Goal: Check status: Check status

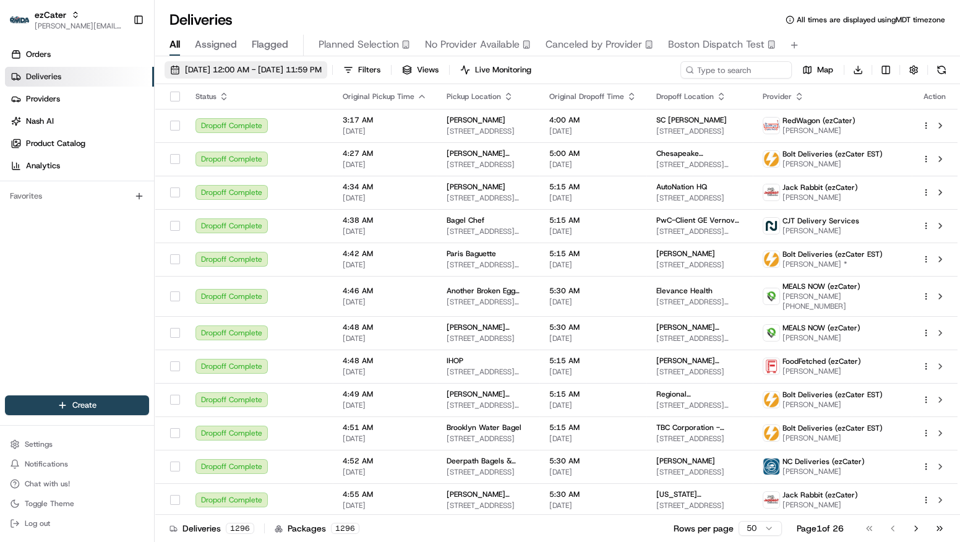
click at [260, 69] on span "[DATE] 12:00 AM - [DATE] 11:59 PM" at bounding box center [253, 69] width 137 height 11
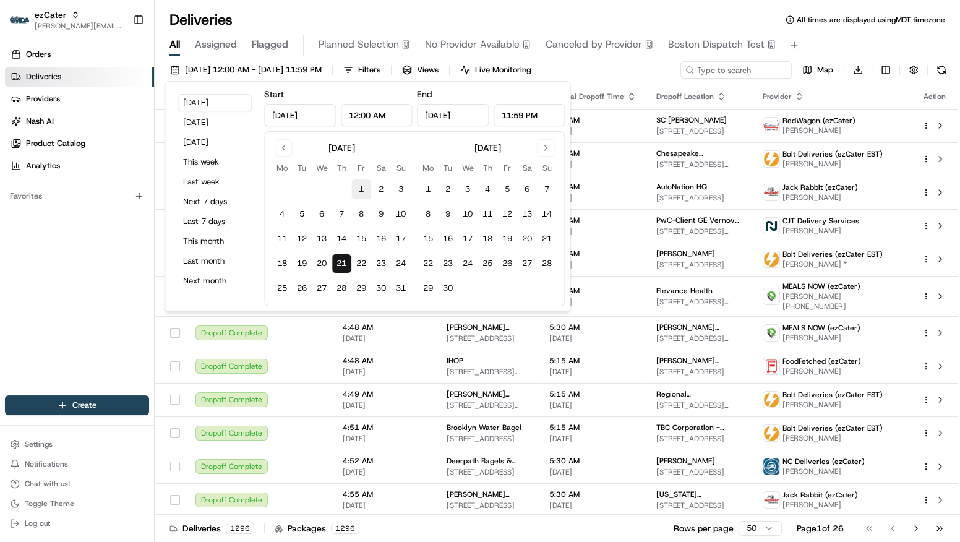
drag, startPoint x: 362, startPoint y: 188, endPoint x: 358, endPoint y: 196, distance: 8.9
click at [362, 188] on button "1" at bounding box center [361, 189] width 20 height 20
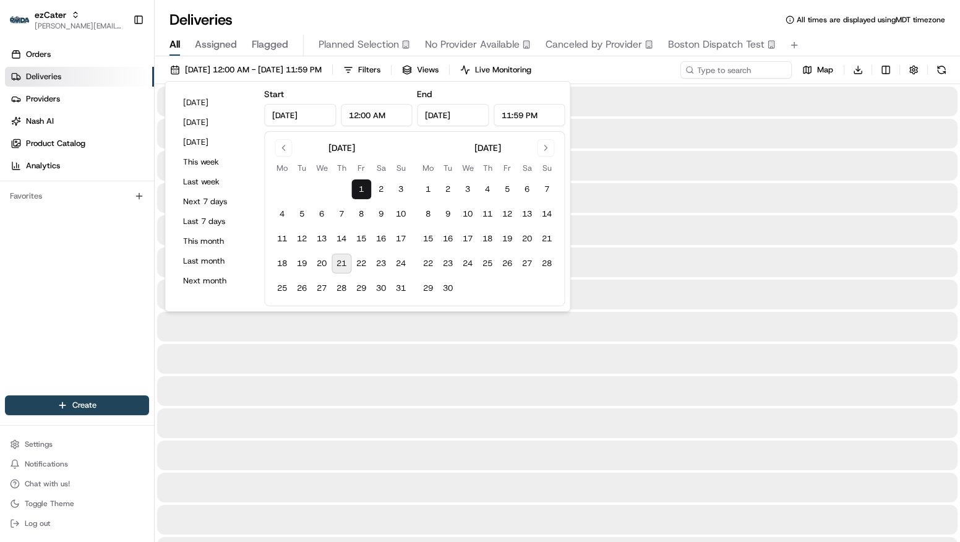
type input "[DATE]"
drag, startPoint x: 345, startPoint y: 264, endPoint x: 350, endPoint y: 258, distance: 7.4
click at [345, 264] on button "21" at bounding box center [342, 264] width 20 height 20
type input "[DATE]"
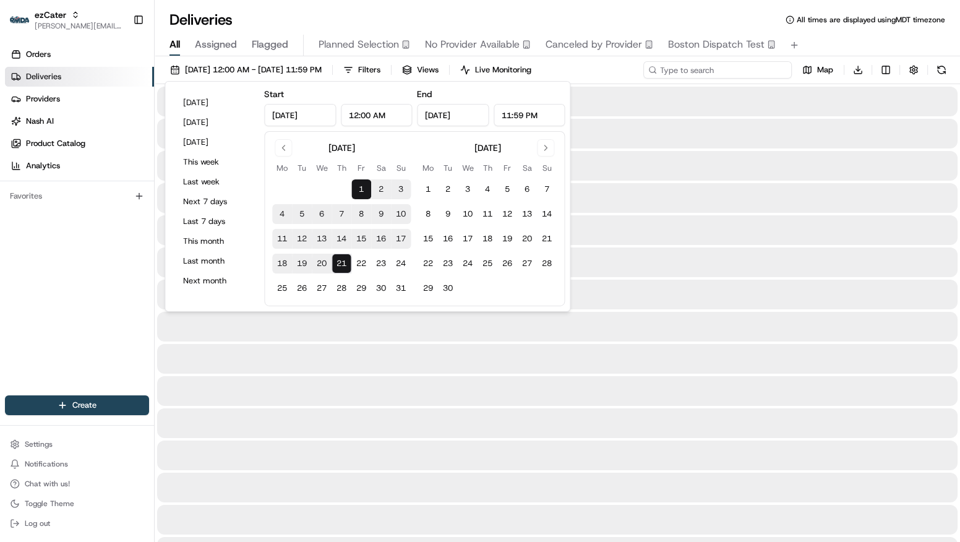
drag, startPoint x: 740, startPoint y: 65, endPoint x: 736, endPoint y: 71, distance: 6.7
click at [738, 67] on input at bounding box center [717, 69] width 148 height 17
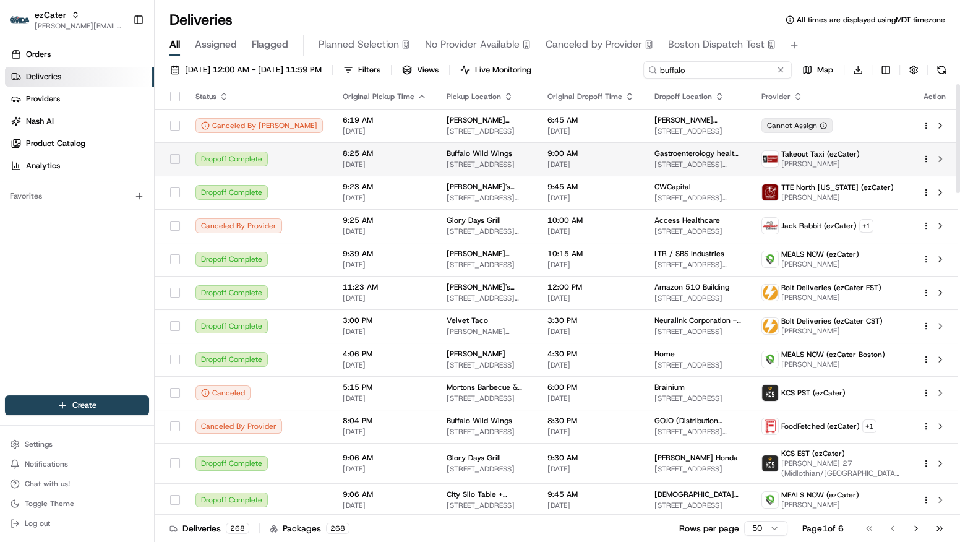
type input "buffalo"
click at [447, 157] on span "Buffalo Wild Wings" at bounding box center [480, 153] width 66 height 10
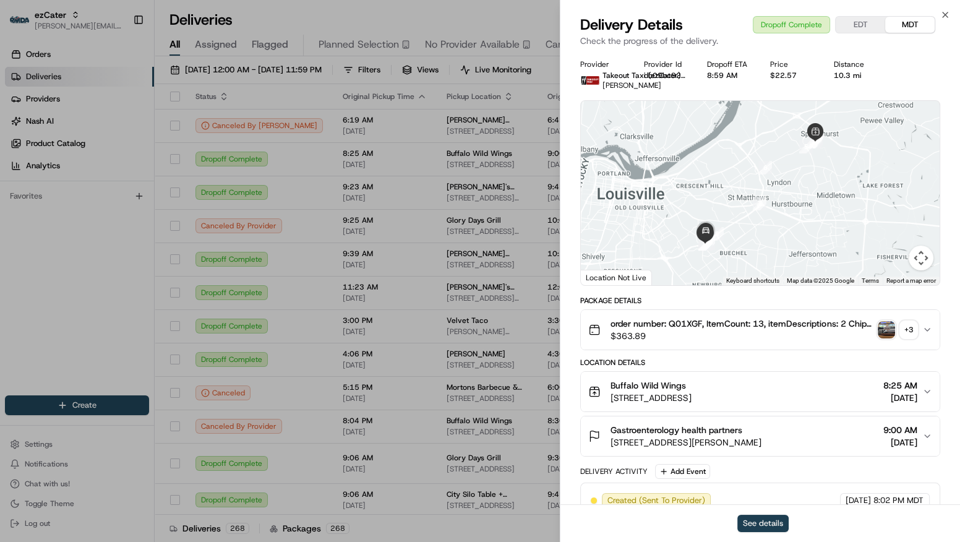
click at [766, 523] on button "See details" at bounding box center [762, 523] width 51 height 17
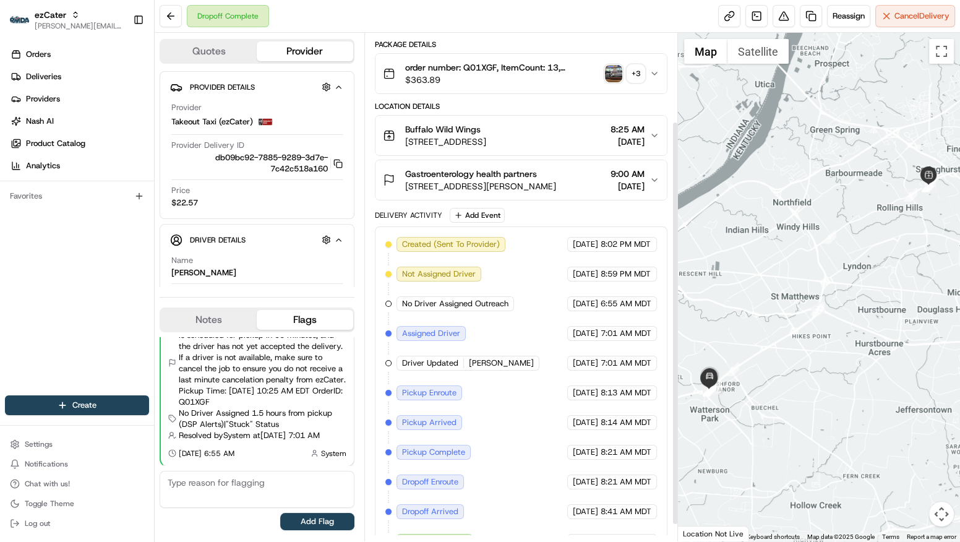
scroll to position [132, 0]
